Goal: Transaction & Acquisition: Purchase product/service

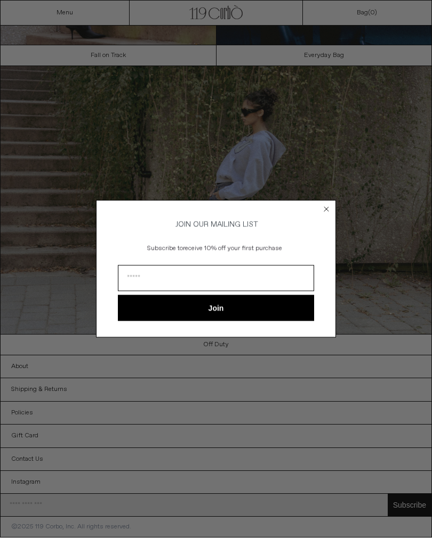
scroll to position [520, 0]
click at [331, 201] on div "Close dialog JOIN OUR MAILING LIST Subscribe to receive 10% off your first purc…" at bounding box center [216, 269] width 240 height 159
click at [328, 212] on icon "Close dialog" at bounding box center [326, 209] width 4 height 4
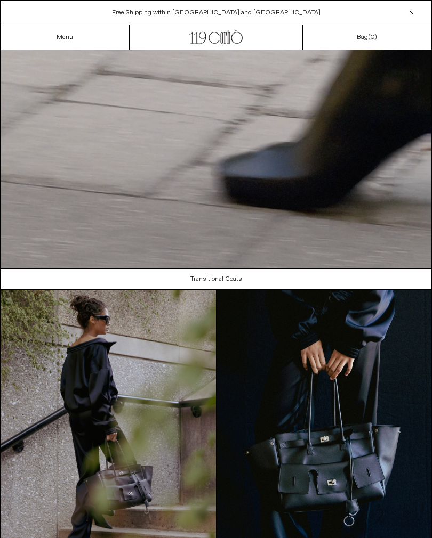
click at [60, 41] on link "Menu" at bounding box center [64, 37] width 17 height 9
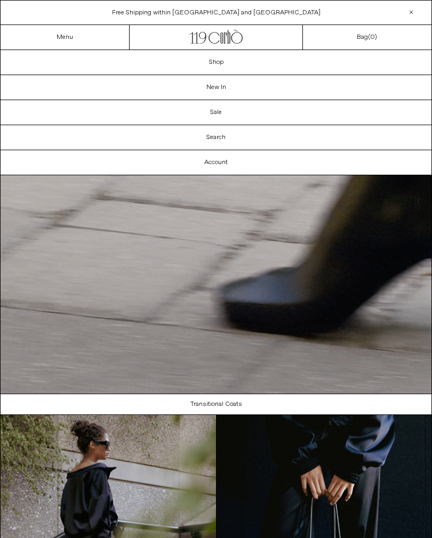
click at [210, 117] on link "Sale" at bounding box center [216, 112] width 431 height 25
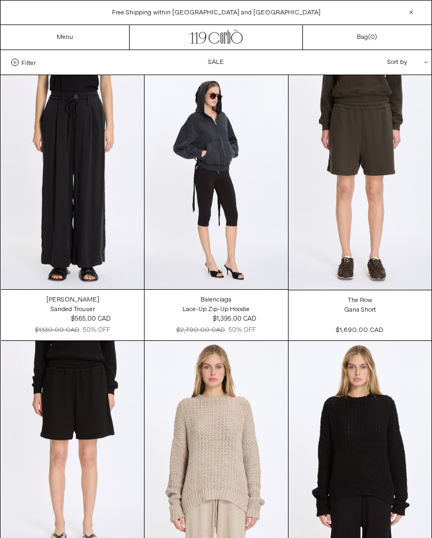
click at [58, 38] on link "Menu" at bounding box center [64, 37] width 17 height 9
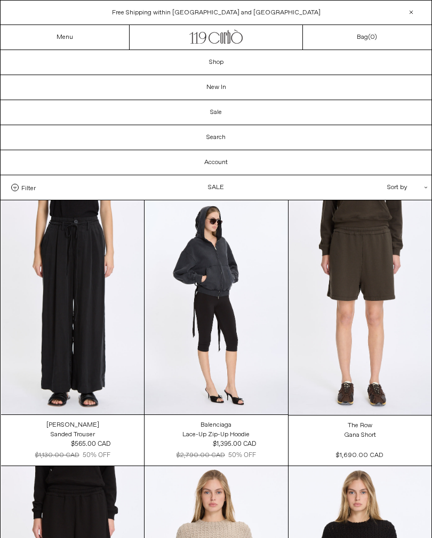
click at [208, 67] on link "Shop" at bounding box center [216, 62] width 431 height 25
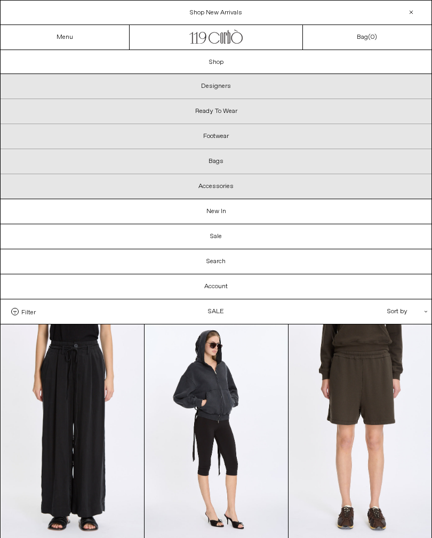
click at [207, 140] on p "Footwear" at bounding box center [216, 136] width 431 height 25
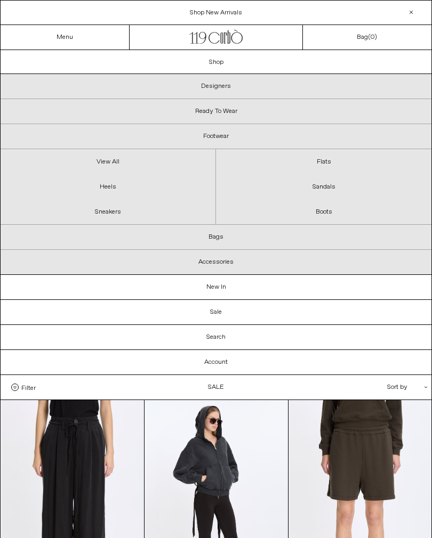
click at [101, 164] on link "View All" at bounding box center [108, 161] width 215 height 25
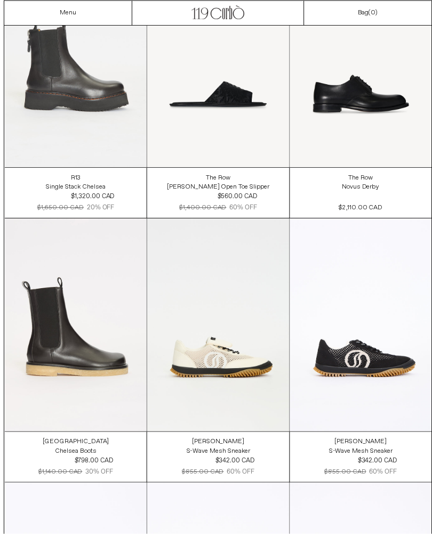
scroll to position [3526, 0]
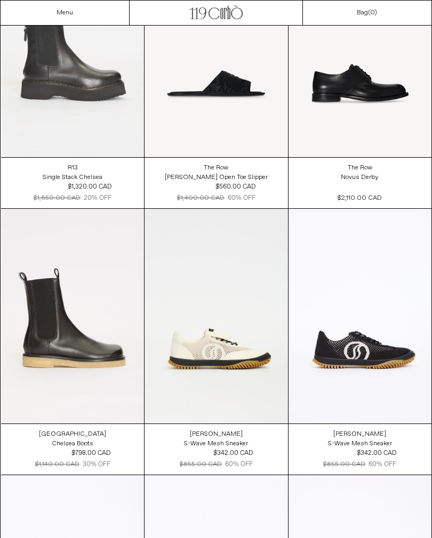
click at [52, 360] on at bounding box center [72, 316] width 143 height 214
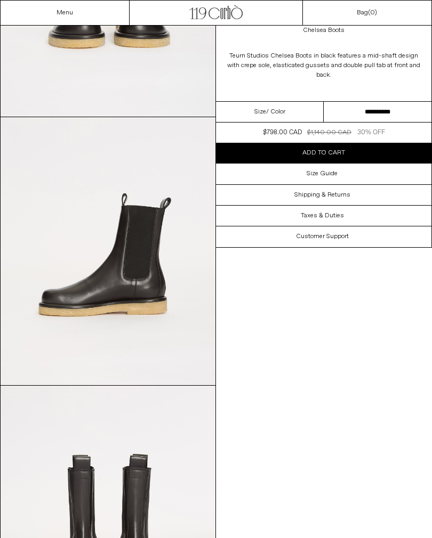
scroll to position [477, 0]
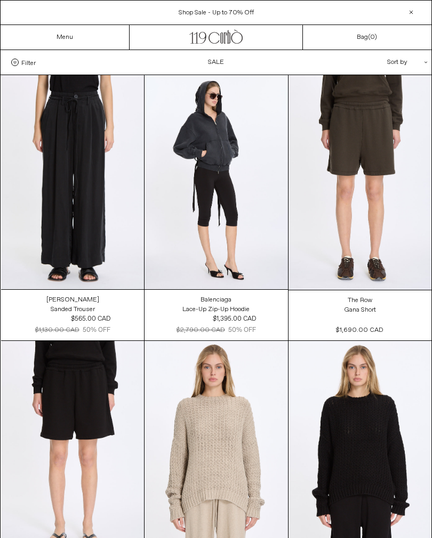
click at [66, 27] on div "Menu" at bounding box center [65, 37] width 129 height 25
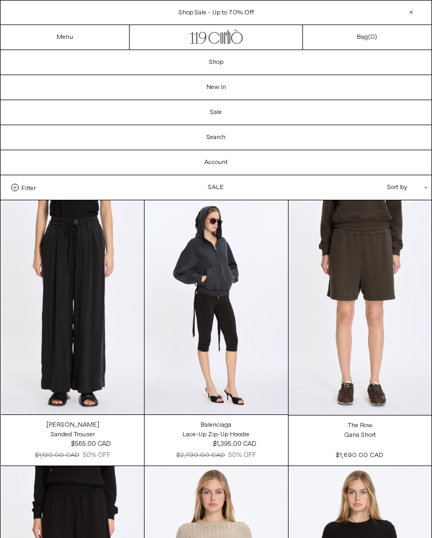
click at [205, 63] on link "Shop" at bounding box center [216, 62] width 431 height 25
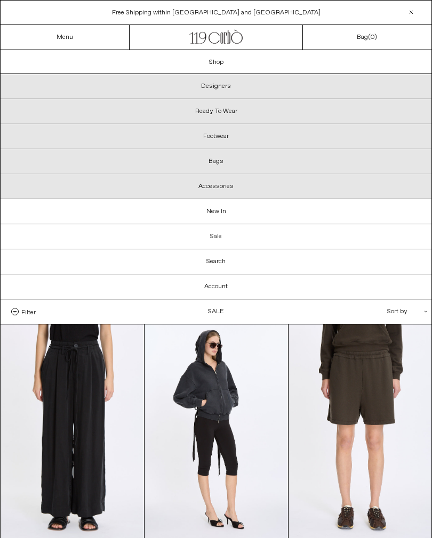
click at [213, 168] on p "Bags" at bounding box center [216, 161] width 431 height 25
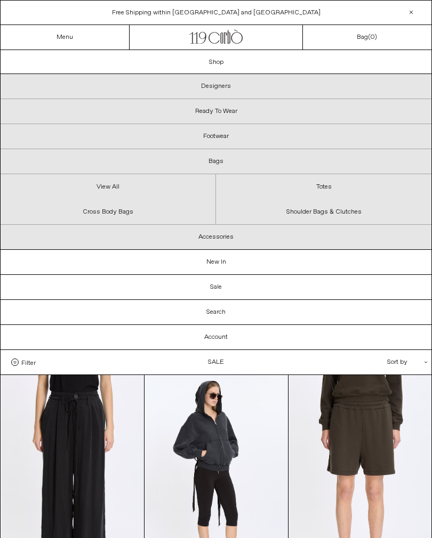
click at [102, 191] on link "View All" at bounding box center [108, 186] width 215 height 25
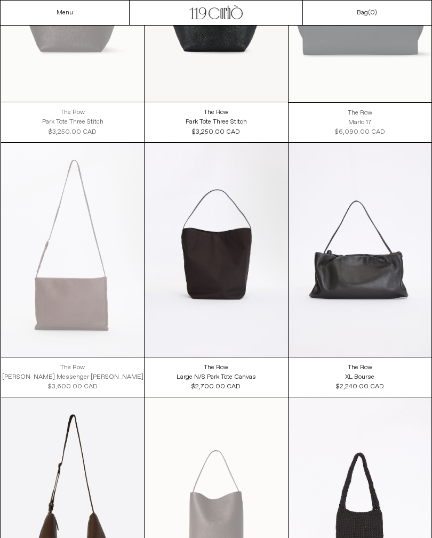
scroll to position [188, 0]
click at [396, 303] on at bounding box center [359, 250] width 143 height 215
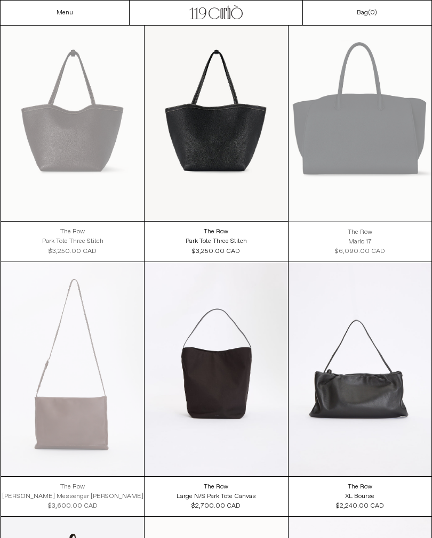
scroll to position [0, 0]
